Goal: Find contact information: Find contact information

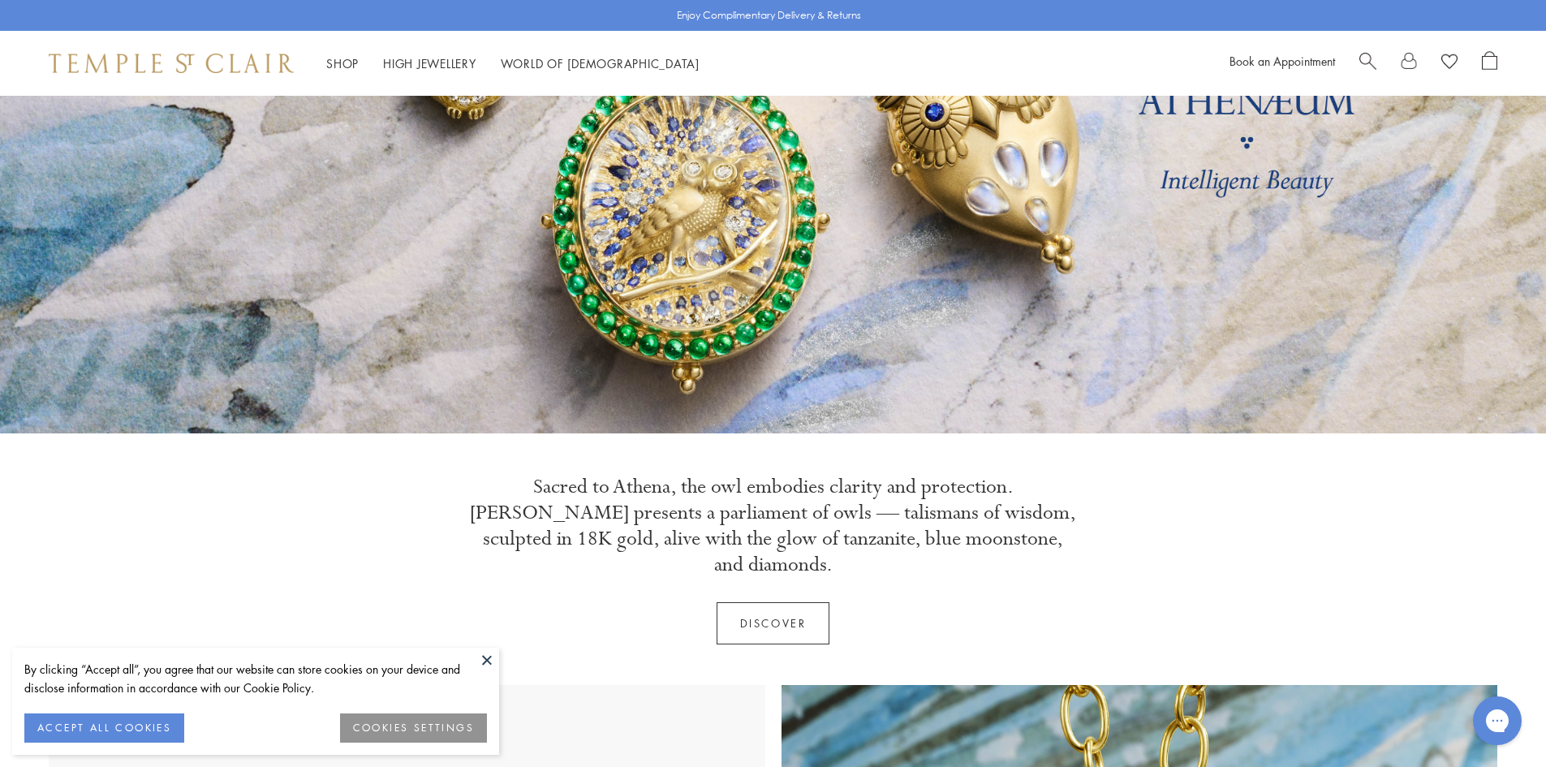
scroll to position [244, 0]
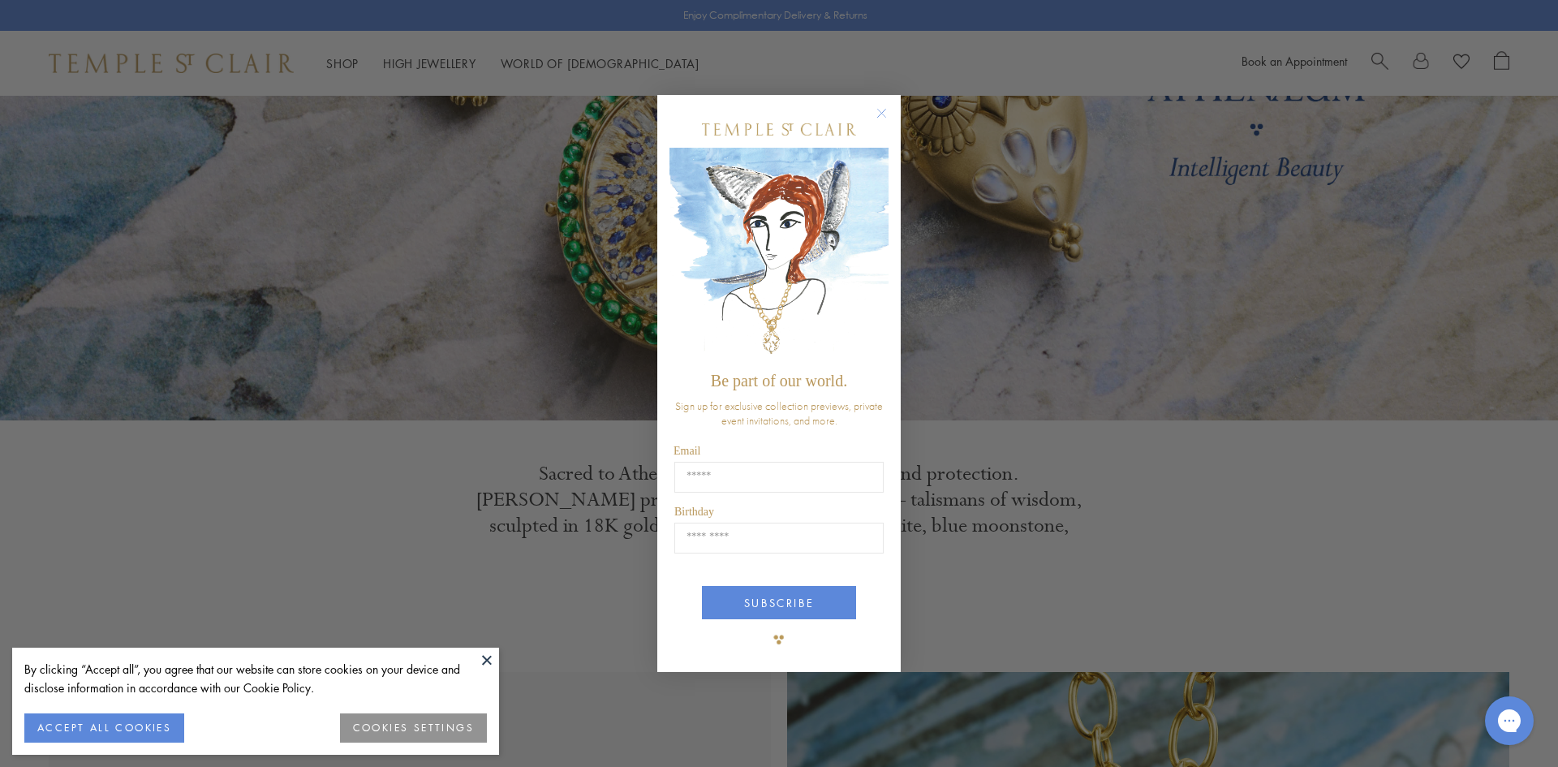
click at [883, 107] on circle "Close dialog" at bounding box center [882, 112] width 19 height 19
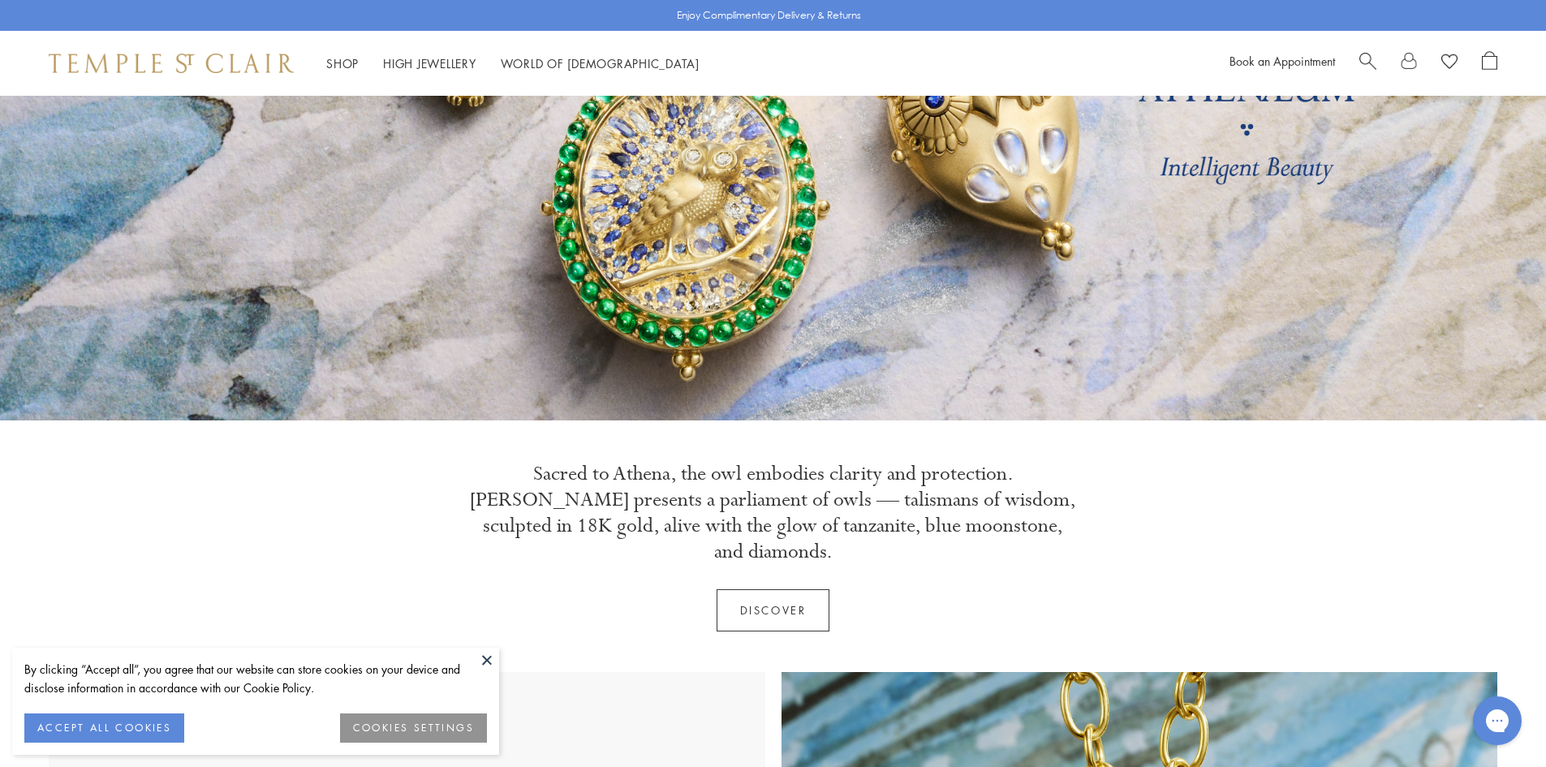
click at [483, 659] on button at bounding box center [487, 660] width 24 height 24
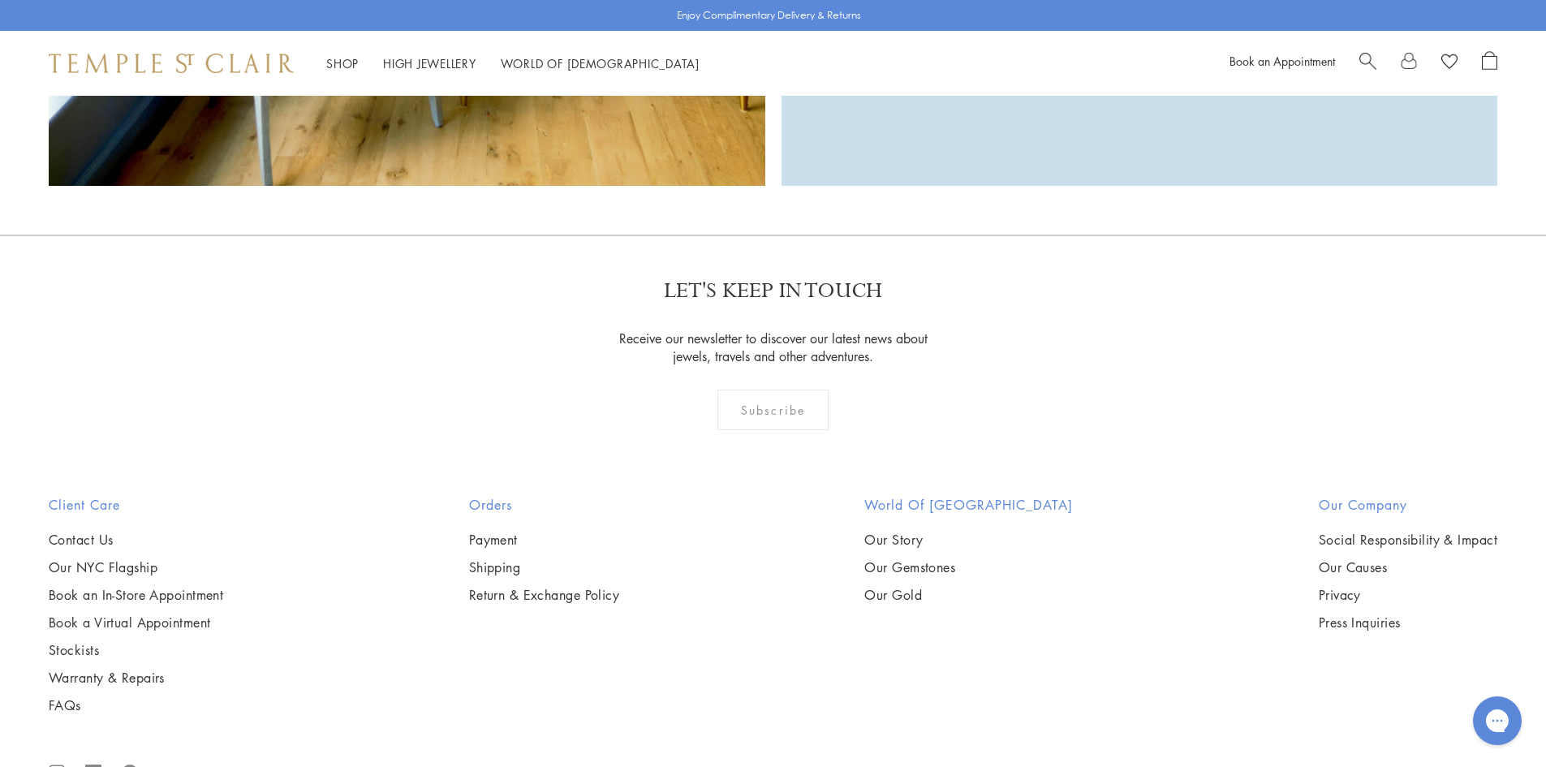
scroll to position [5267, 0]
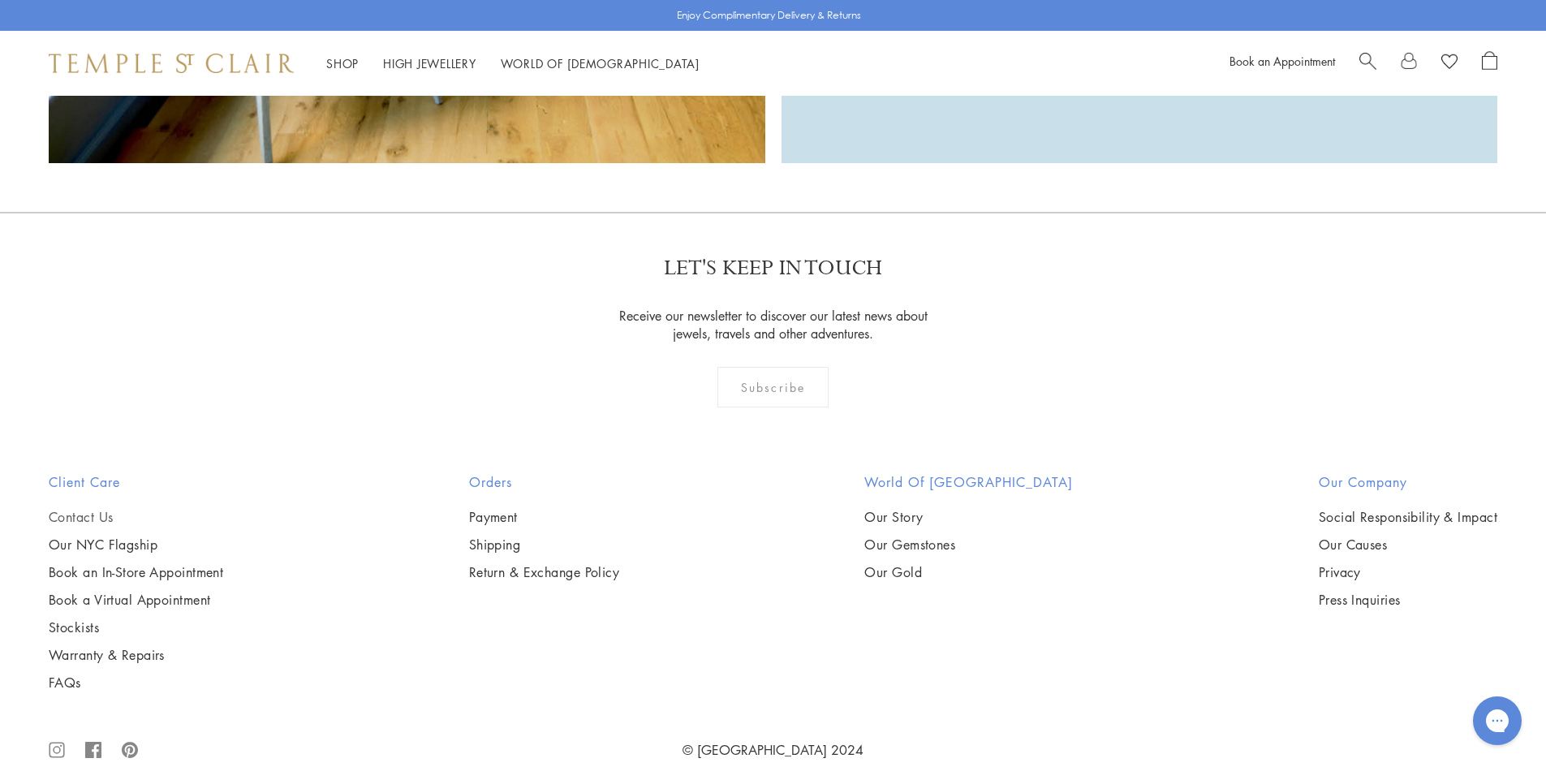
click at [80, 508] on link "Contact Us" at bounding box center [136, 517] width 175 height 18
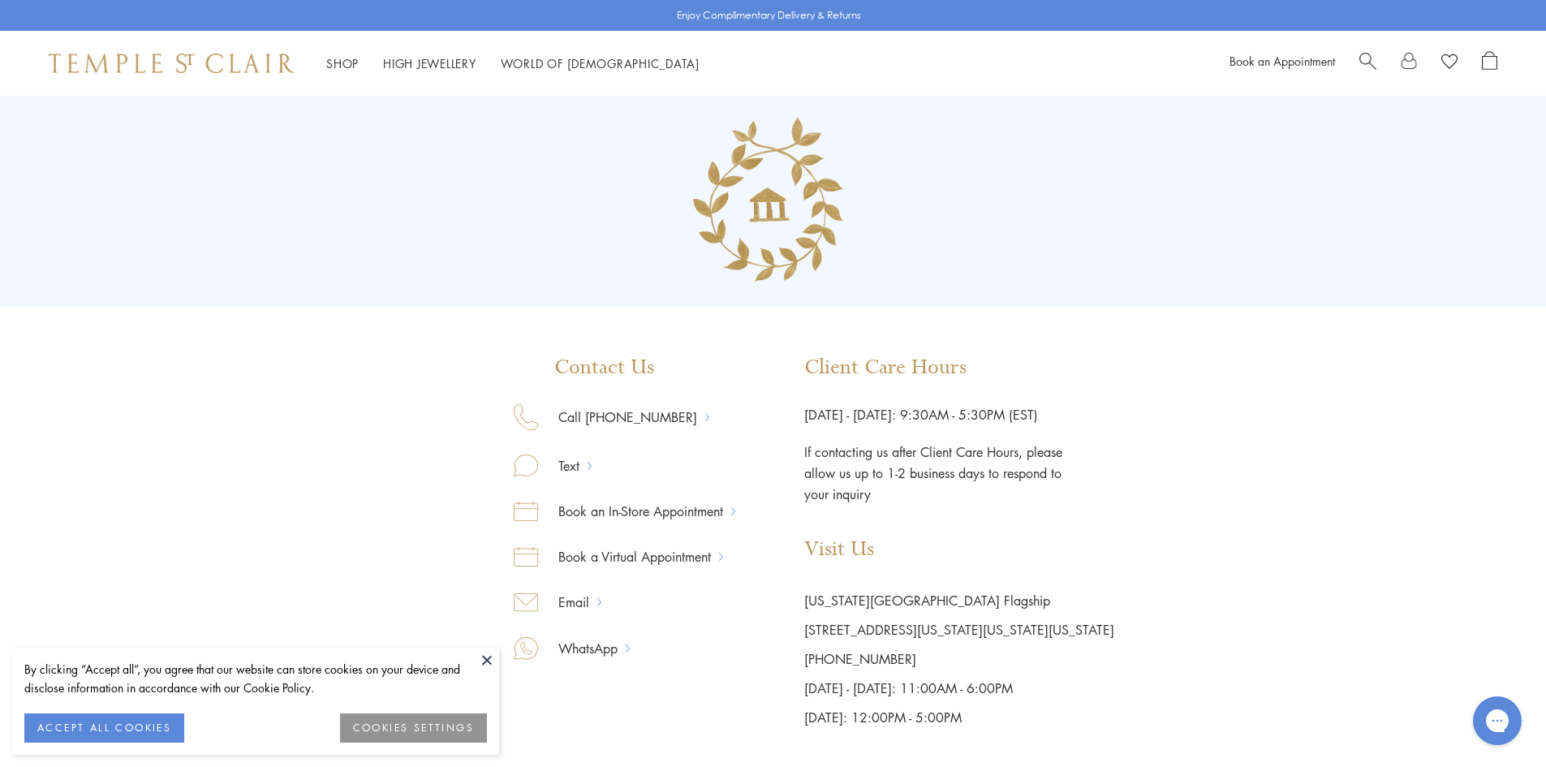
click at [491, 657] on button at bounding box center [487, 660] width 24 height 24
